Goal: Transaction & Acquisition: Obtain resource

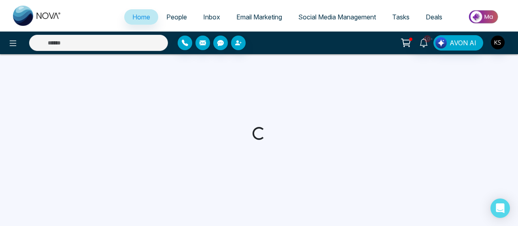
select select "*"
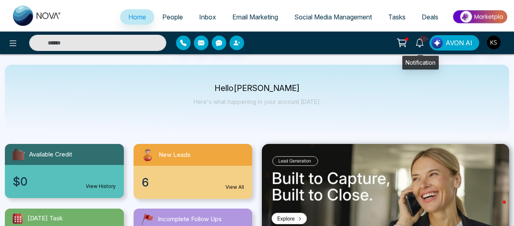
click at [421, 43] on icon at bounding box center [419, 42] width 9 height 9
click at [168, 18] on span "People" at bounding box center [172, 17] width 21 height 8
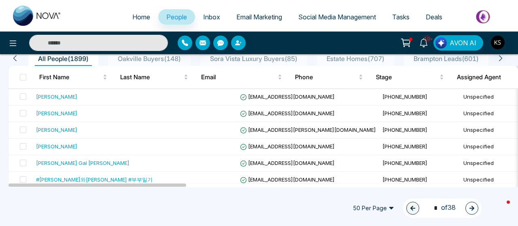
scroll to position [74, 0]
click at [25, 96] on span at bounding box center [23, 96] width 6 height 6
click at [25, 112] on span at bounding box center [23, 113] width 6 height 6
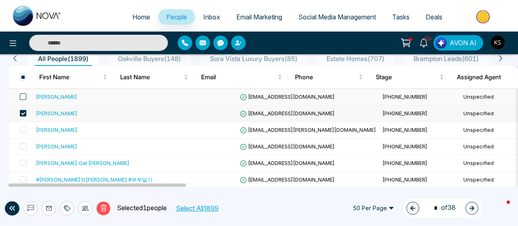
click at [24, 96] on span at bounding box center [23, 96] width 6 height 6
click at [25, 130] on span at bounding box center [23, 130] width 6 height 6
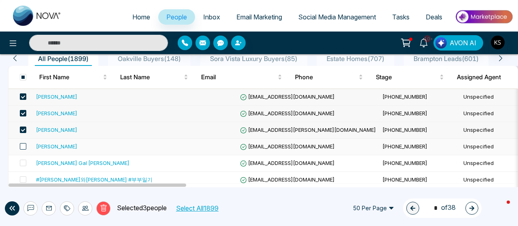
click at [25, 146] on span at bounding box center [23, 146] width 6 height 6
click at [22, 162] on span at bounding box center [23, 163] width 6 height 6
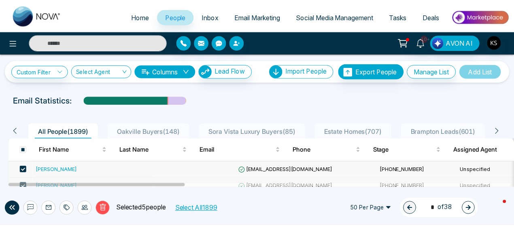
scroll to position [0, 0]
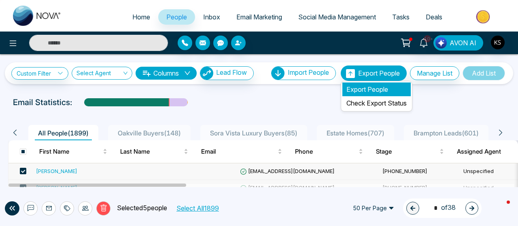
click at [361, 89] on li "Export People" at bounding box center [376, 90] width 68 height 14
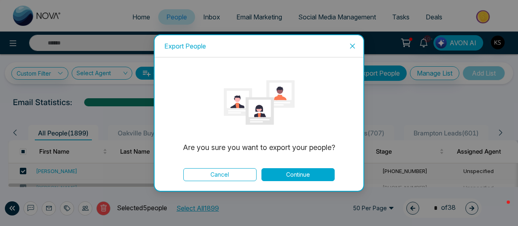
click at [296, 176] on button "Continue" at bounding box center [297, 174] width 73 height 13
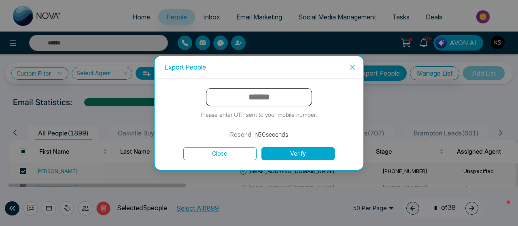
click at [252, 94] on input "text" at bounding box center [259, 97] width 106 height 18
type input "******"
click at [261, 147] on button "Verify" at bounding box center [297, 153] width 73 height 13
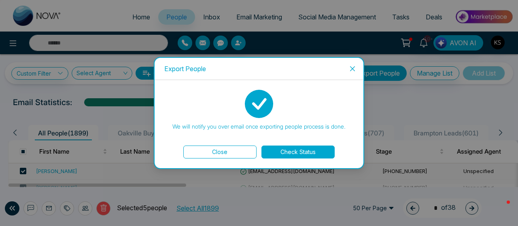
click at [302, 155] on button "Check Status" at bounding box center [297, 152] width 73 height 13
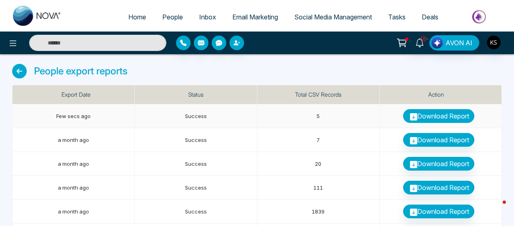
click at [433, 117] on link "Download Report" at bounding box center [438, 116] width 71 height 14
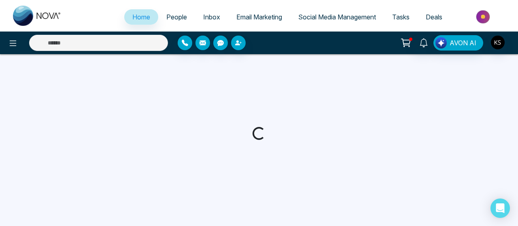
select select "*"
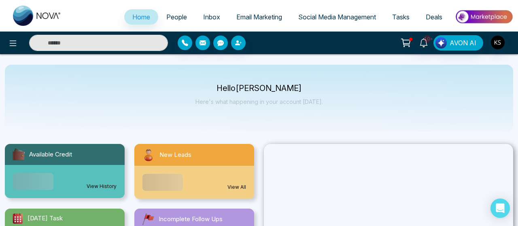
click at [169, 12] on link "People" at bounding box center [176, 16] width 37 height 15
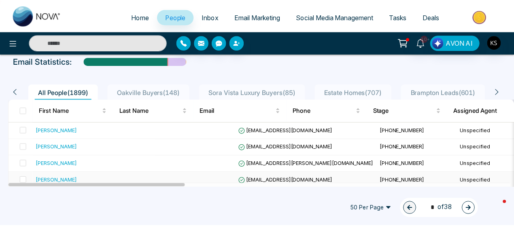
scroll to position [40, 0]
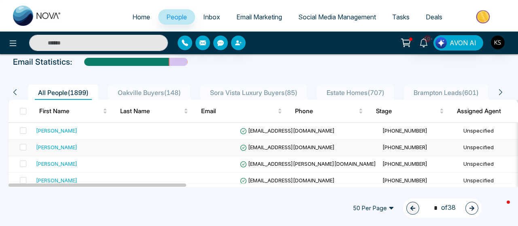
click at [49, 148] on div "[PERSON_NAME]" at bounding box center [56, 147] width 41 height 8
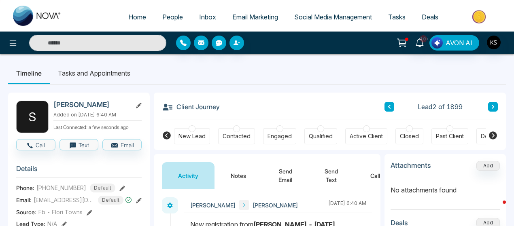
click at [67, 105] on h2 "[PERSON_NAME]" at bounding box center [90, 105] width 75 height 8
copy h2 "[PERSON_NAME]"
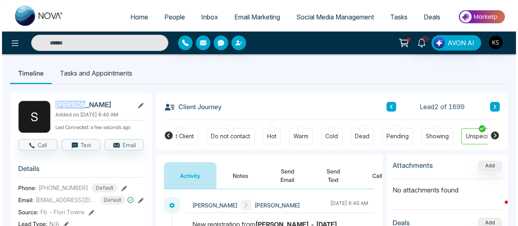
scroll to position [0, 282]
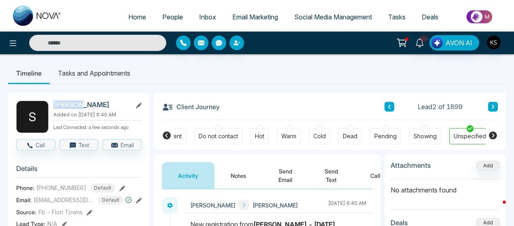
click at [47, 203] on span "[EMAIL_ADDRESS][DOMAIN_NAME]" at bounding box center [64, 200] width 61 height 8
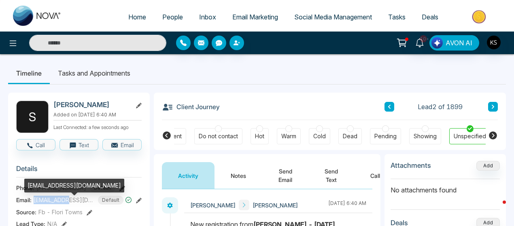
click at [47, 203] on span "[EMAIL_ADDRESS][DOMAIN_NAME]" at bounding box center [64, 200] width 61 height 8
copy span "[EMAIL_ADDRESS][DOMAIN_NAME]"
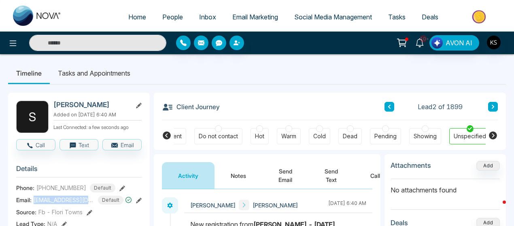
click at [65, 191] on span "[PHONE_NUMBER]" at bounding box center [61, 188] width 50 height 8
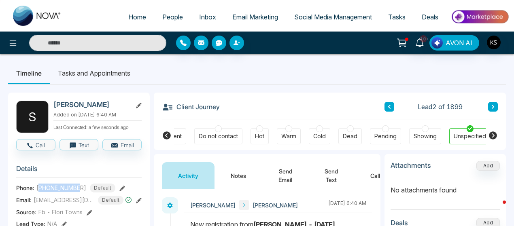
click at [65, 191] on span "[PHONE_NUMBER]" at bounding box center [61, 188] width 50 height 8
copy span "14169995063"
click at [173, 16] on span "People" at bounding box center [172, 17] width 21 height 8
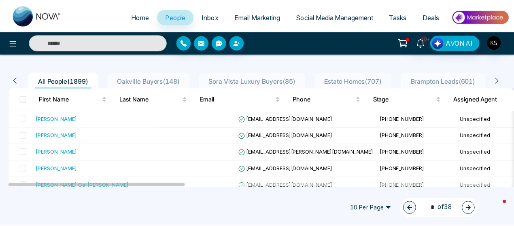
scroll to position [59, 0]
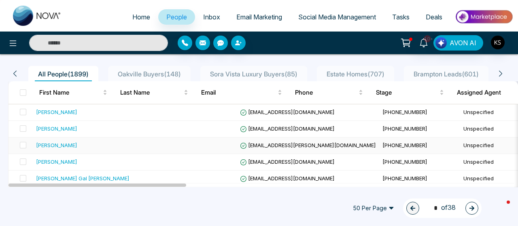
click at [57, 145] on div "[PERSON_NAME]" at bounding box center [56, 145] width 41 height 8
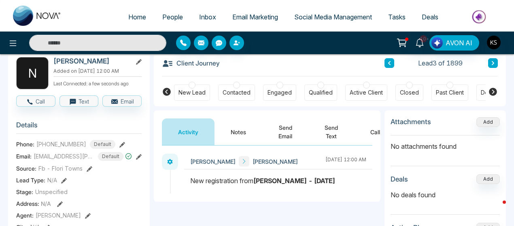
scroll to position [44, 0]
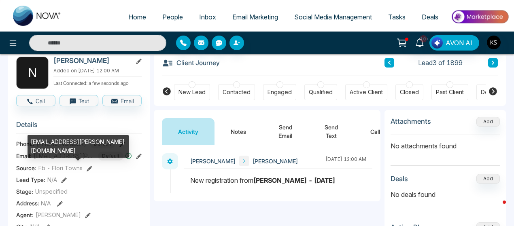
click at [73, 160] on span "[EMAIL_ADDRESS][PERSON_NAME][DOMAIN_NAME]" at bounding box center [64, 156] width 61 height 8
copy span "[EMAIL_ADDRESS][PERSON_NAME][DOMAIN_NAME]"
click at [54, 147] on div "[EMAIL_ADDRESS][PERSON_NAME][DOMAIN_NAME]" at bounding box center [78, 146] width 101 height 23
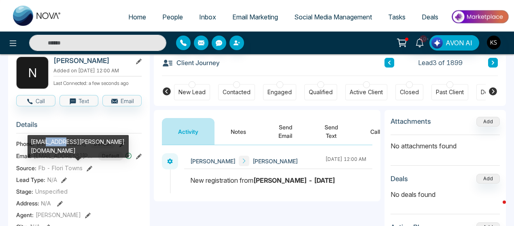
click at [54, 147] on div "[EMAIL_ADDRESS][PERSON_NAME][DOMAIN_NAME]" at bounding box center [78, 146] width 101 height 23
click at [54, 149] on div "[EMAIL_ADDRESS][PERSON_NAME][DOMAIN_NAME]" at bounding box center [78, 149] width 101 height 28
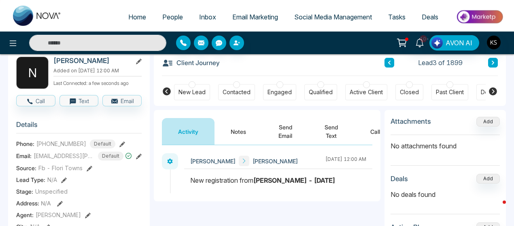
click at [55, 145] on span "[PHONE_NUMBER]" at bounding box center [61, 144] width 50 height 8
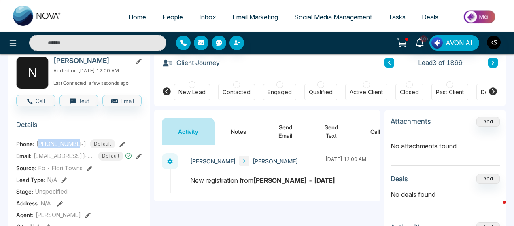
scroll to position [36, 0]
